Goal: Check status: Check status

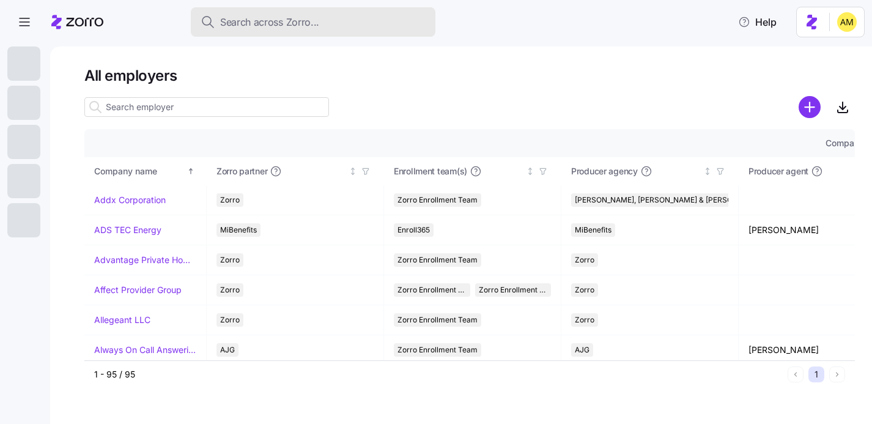
click at [250, 24] on span "Search across Zorro..." at bounding box center [269, 22] width 99 height 15
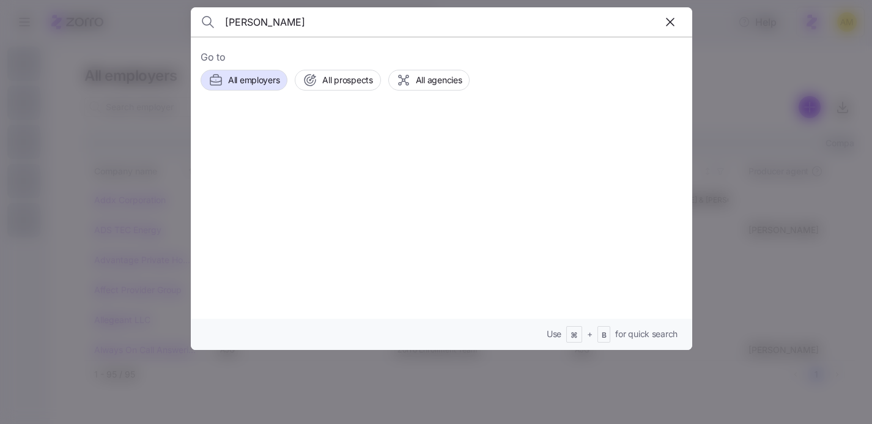
type input "[PERSON_NAME]"
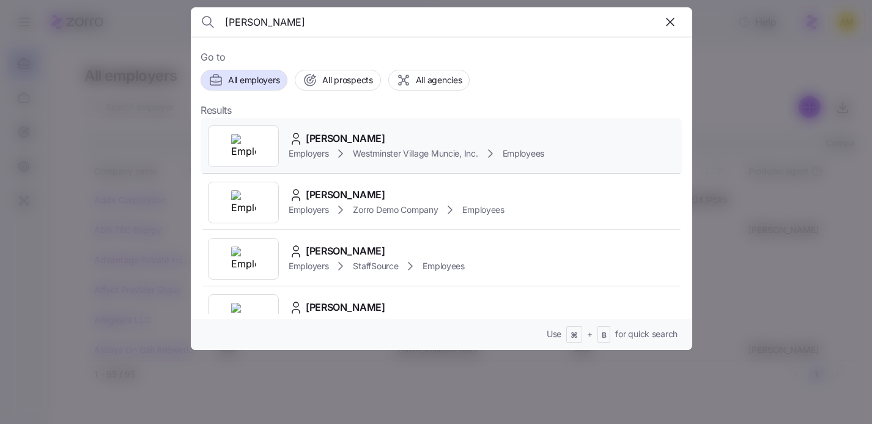
click at [322, 134] on span "[PERSON_NAME]" at bounding box center [346, 138] width 80 height 15
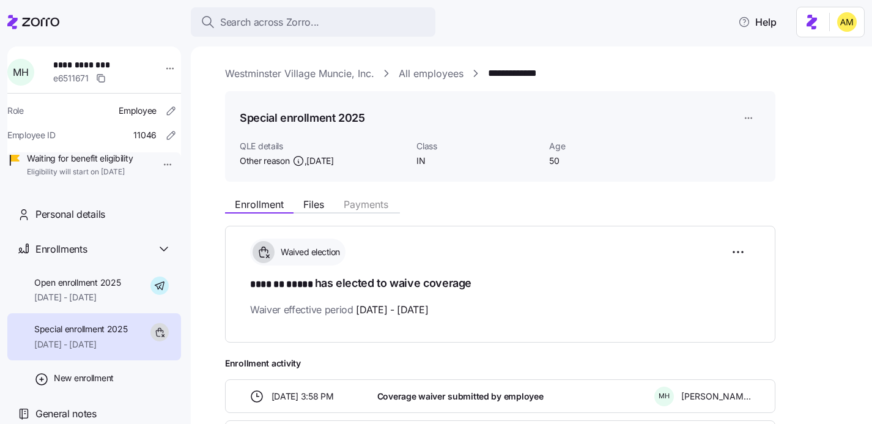
scroll to position [102, 0]
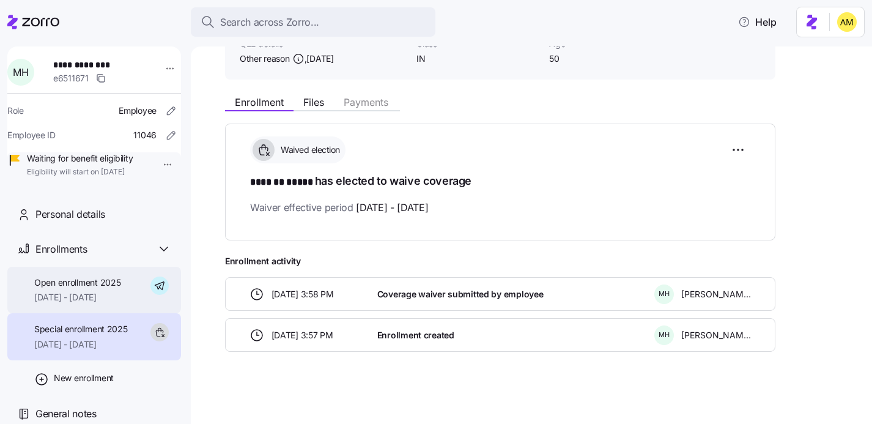
click at [98, 289] on span "Open enrollment 2025" at bounding box center [77, 283] width 86 height 12
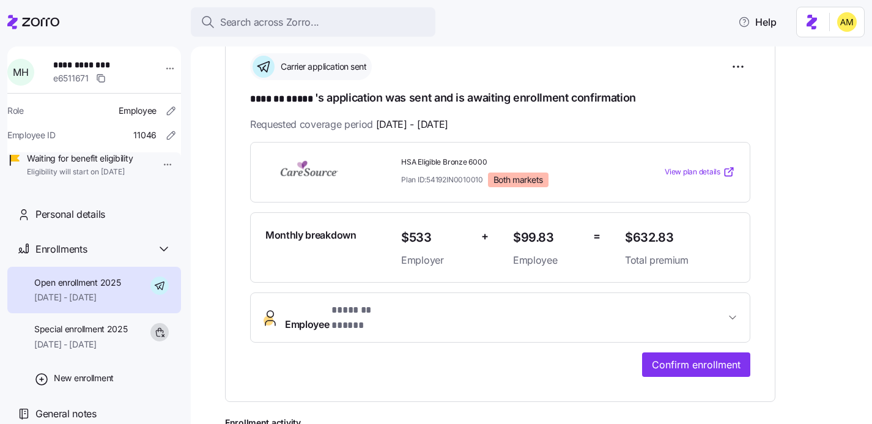
scroll to position [188, 0]
